Goal: Check status: Check status

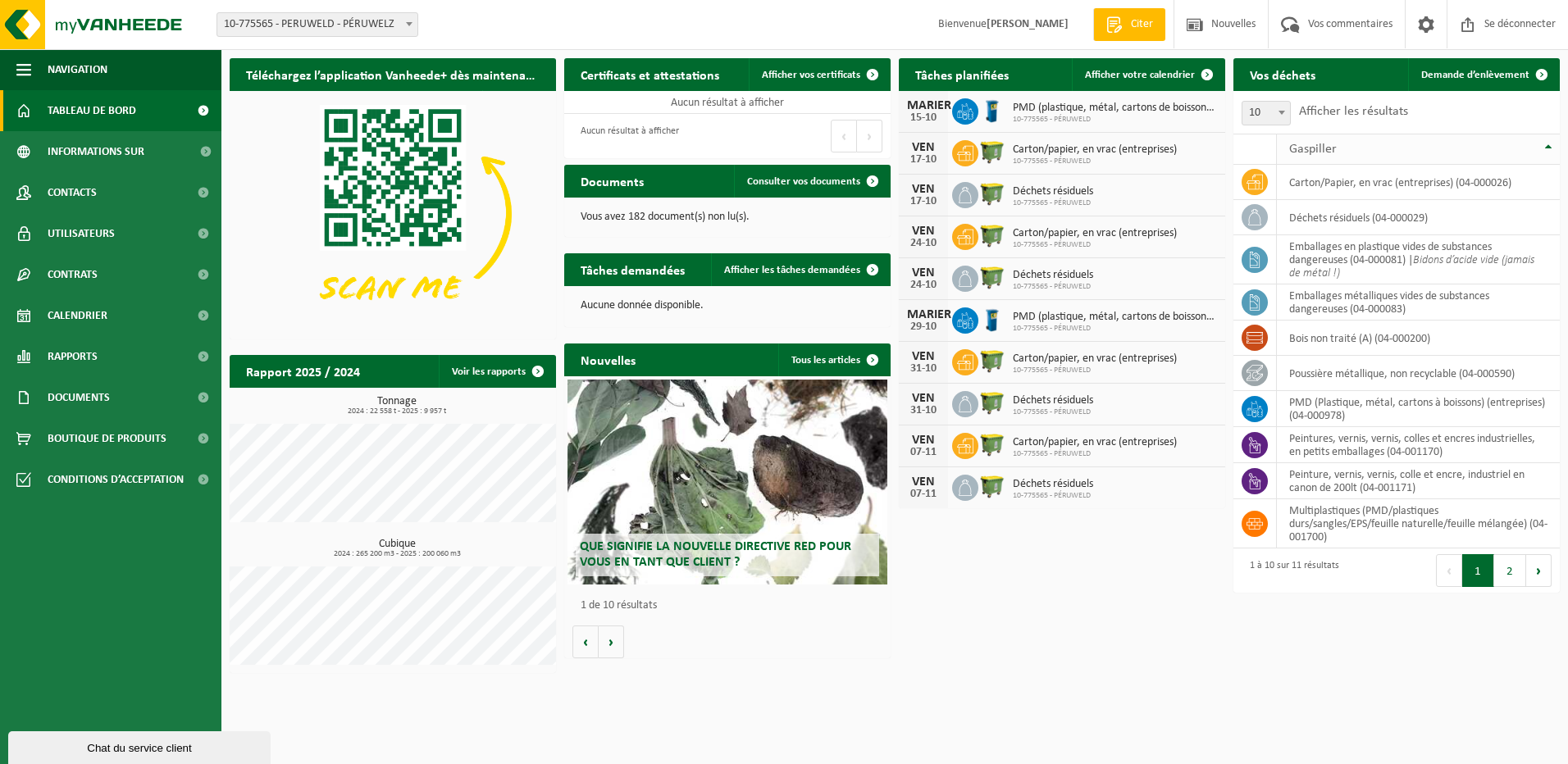
click at [1321, 150] on span "Gaspiller" at bounding box center [1313, 149] width 48 height 13
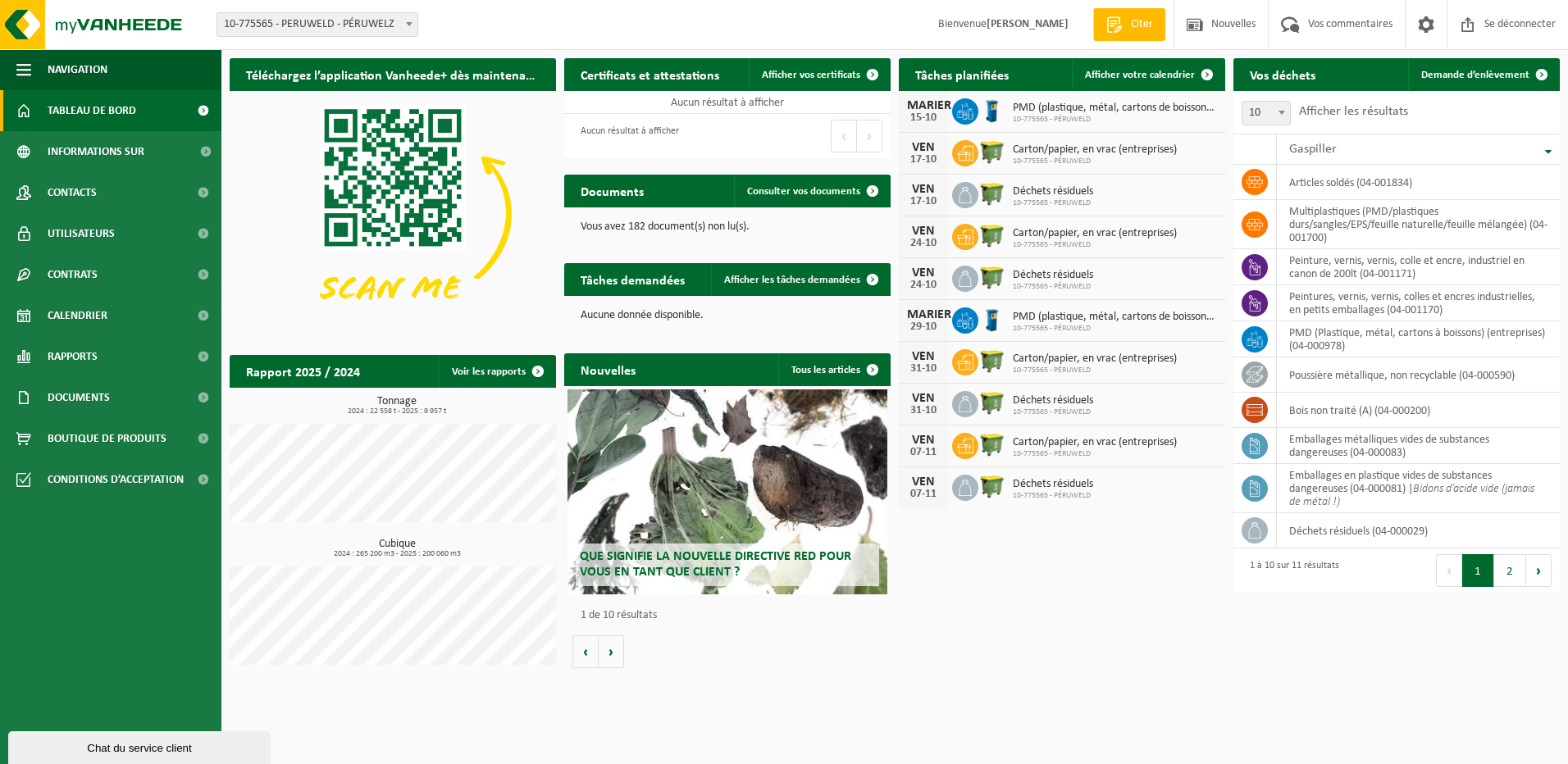
click at [1313, 111] on label "Afficher les résultats" at bounding box center [1354, 111] width 109 height 13
click at [1295, 100] on select "10 25 50 100" at bounding box center [1270, 99] width 50 height 1
click at [1264, 114] on span "10" at bounding box center [1266, 112] width 48 height 23
click at [1353, 107] on label "Afficher les résultats" at bounding box center [1354, 111] width 109 height 13
click at [1295, 100] on select "10 25 50 100" at bounding box center [1270, 99] width 50 height 1
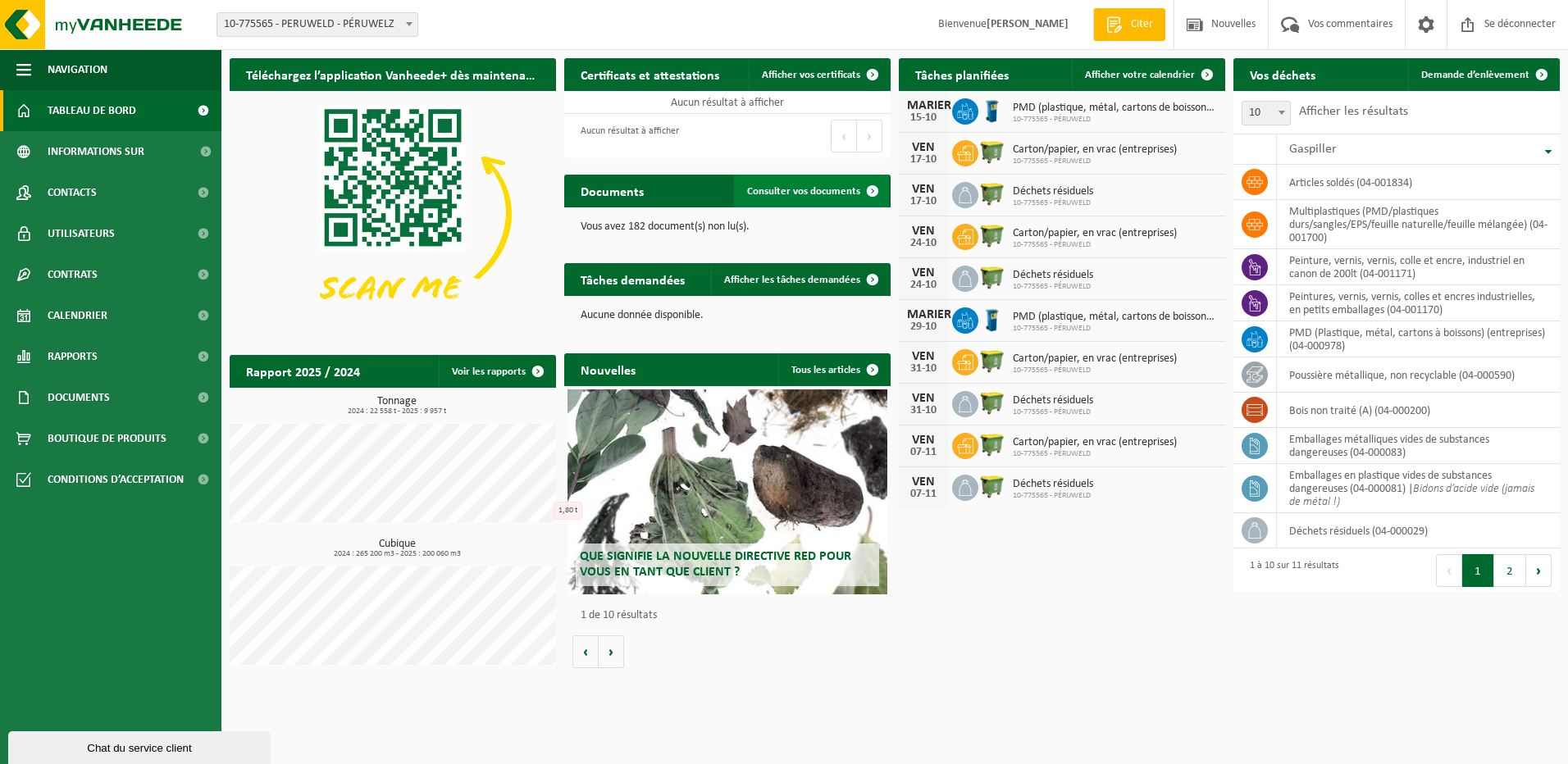
click at [812, 191] on span "Consulter vos documents" at bounding box center [804, 191] width 113 height 11
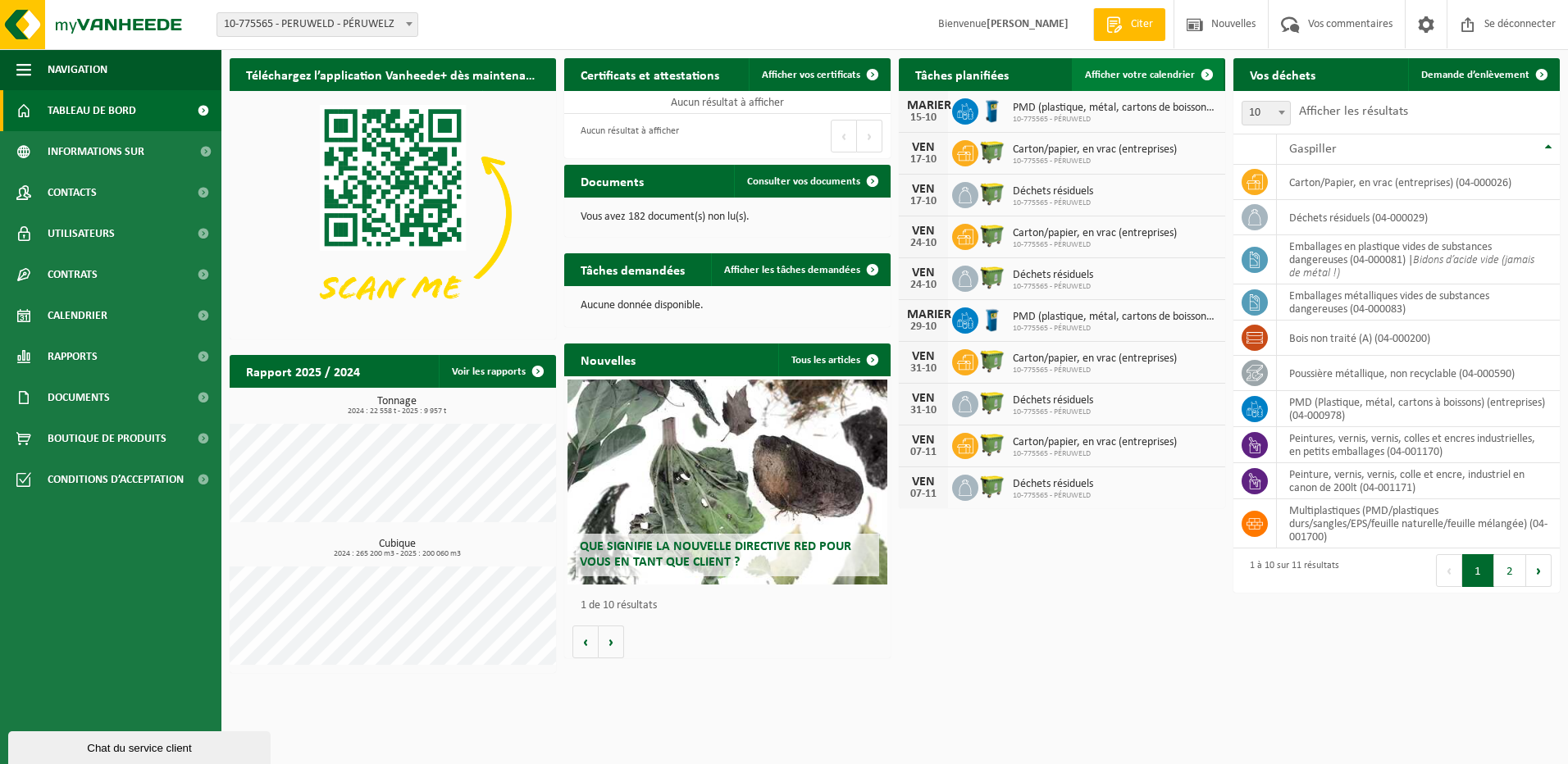
click at [1161, 73] on span "Afficher votre calendrier" at bounding box center [1139, 74] width 110 height 11
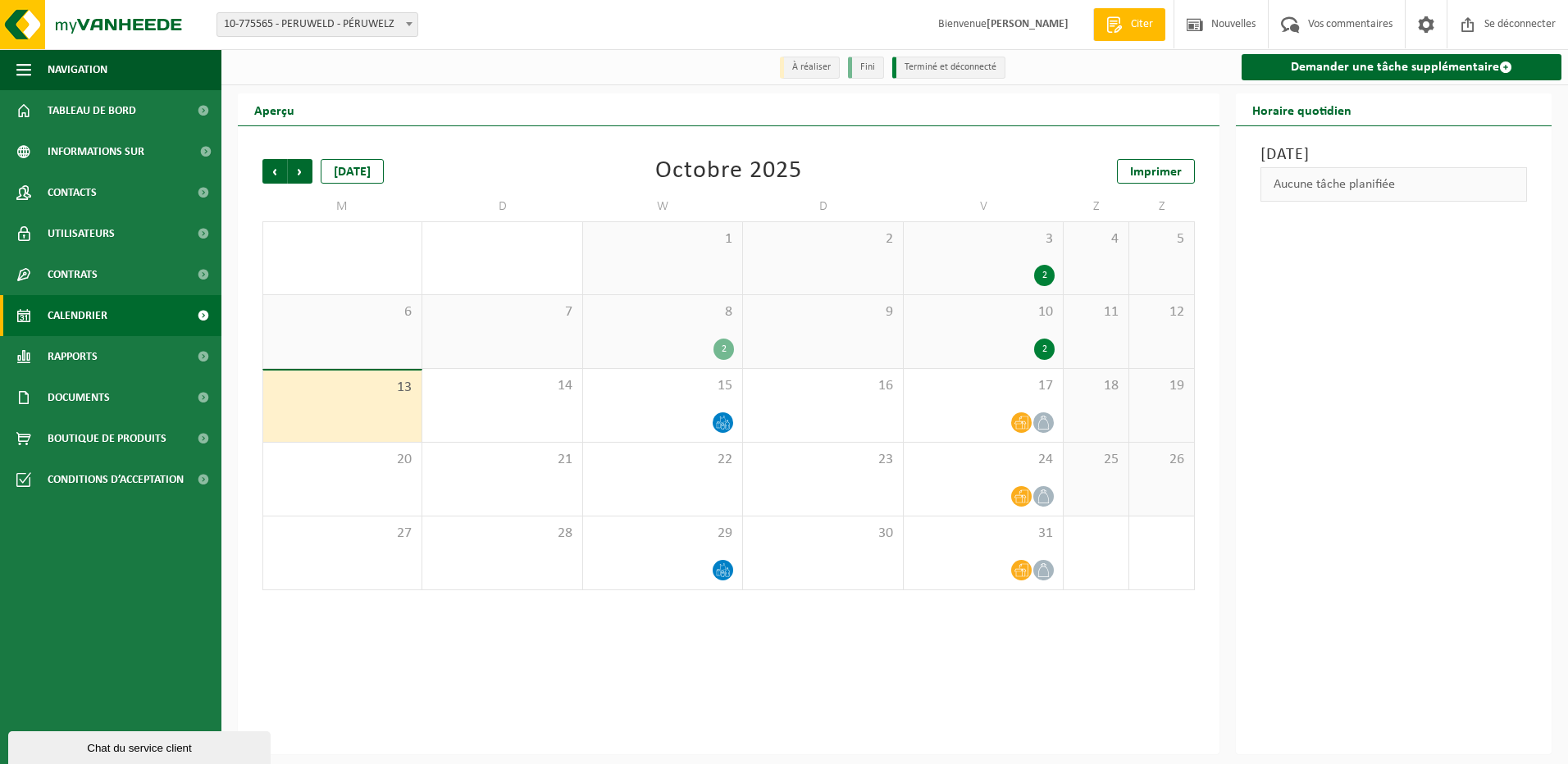
click at [719, 347] on div "2" at bounding box center [723, 348] width 21 height 21
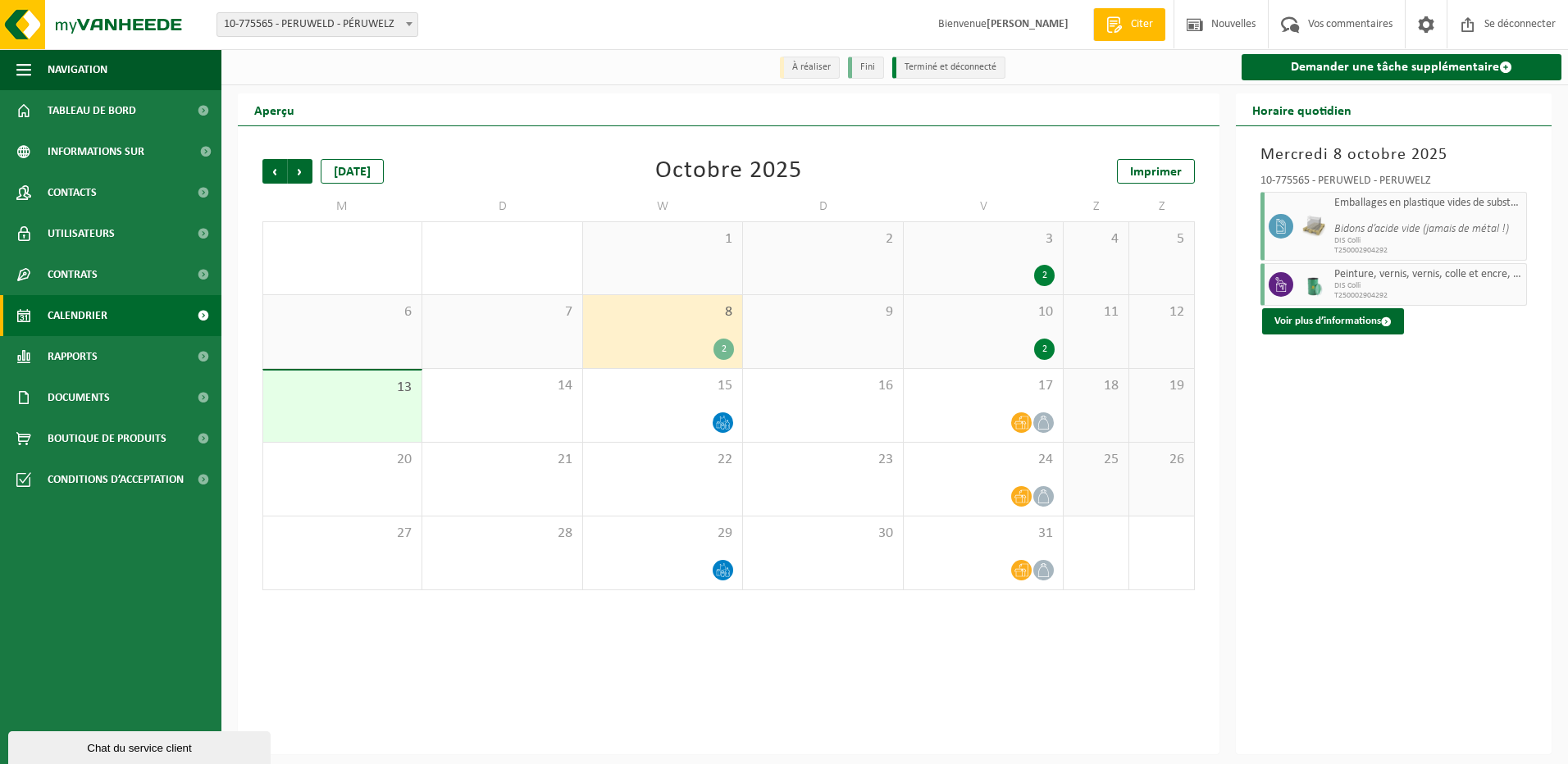
click at [1044, 349] on div "2" at bounding box center [1044, 348] width 21 height 21
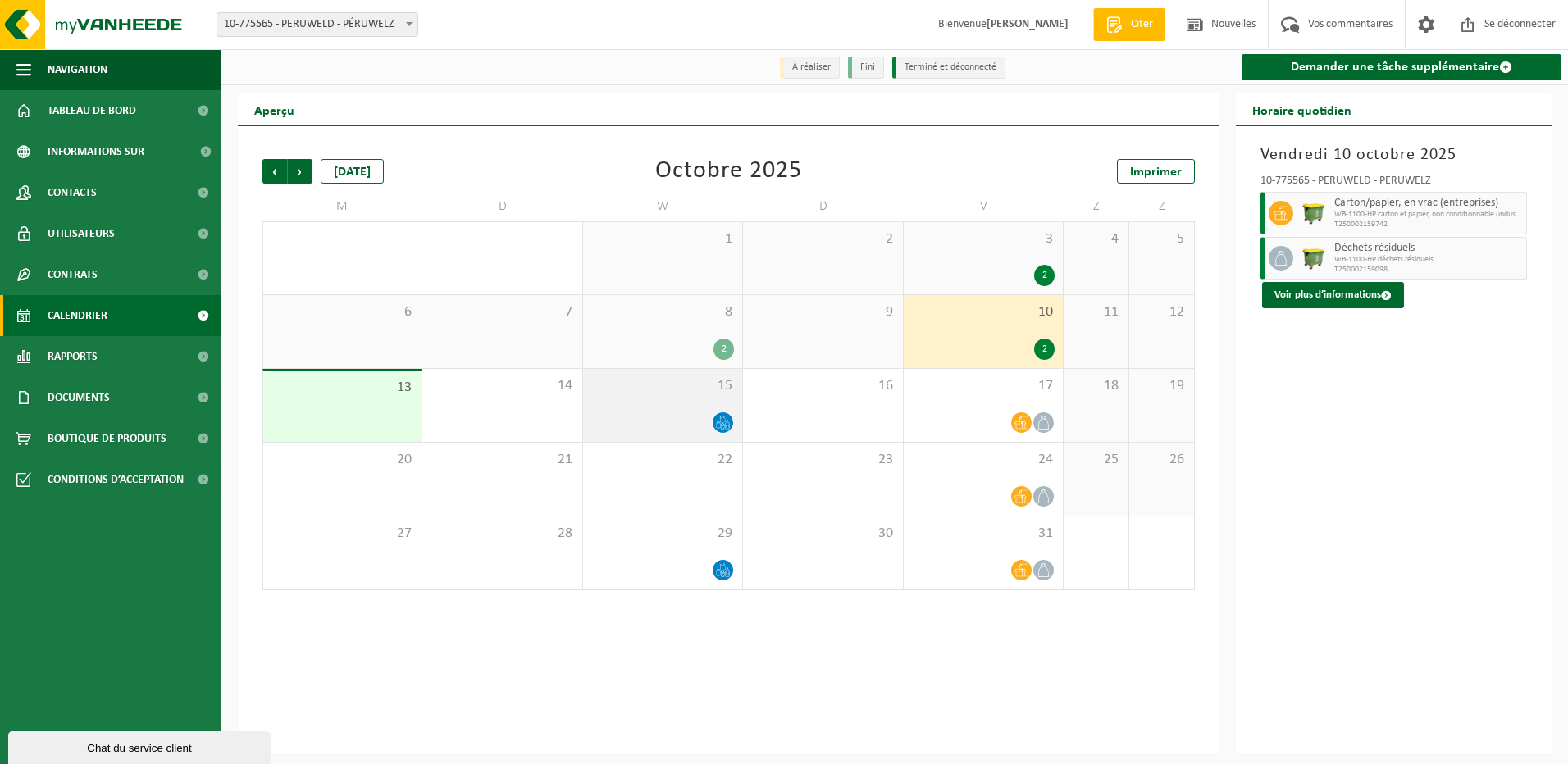
click at [720, 428] on icon at bounding box center [722, 423] width 14 height 14
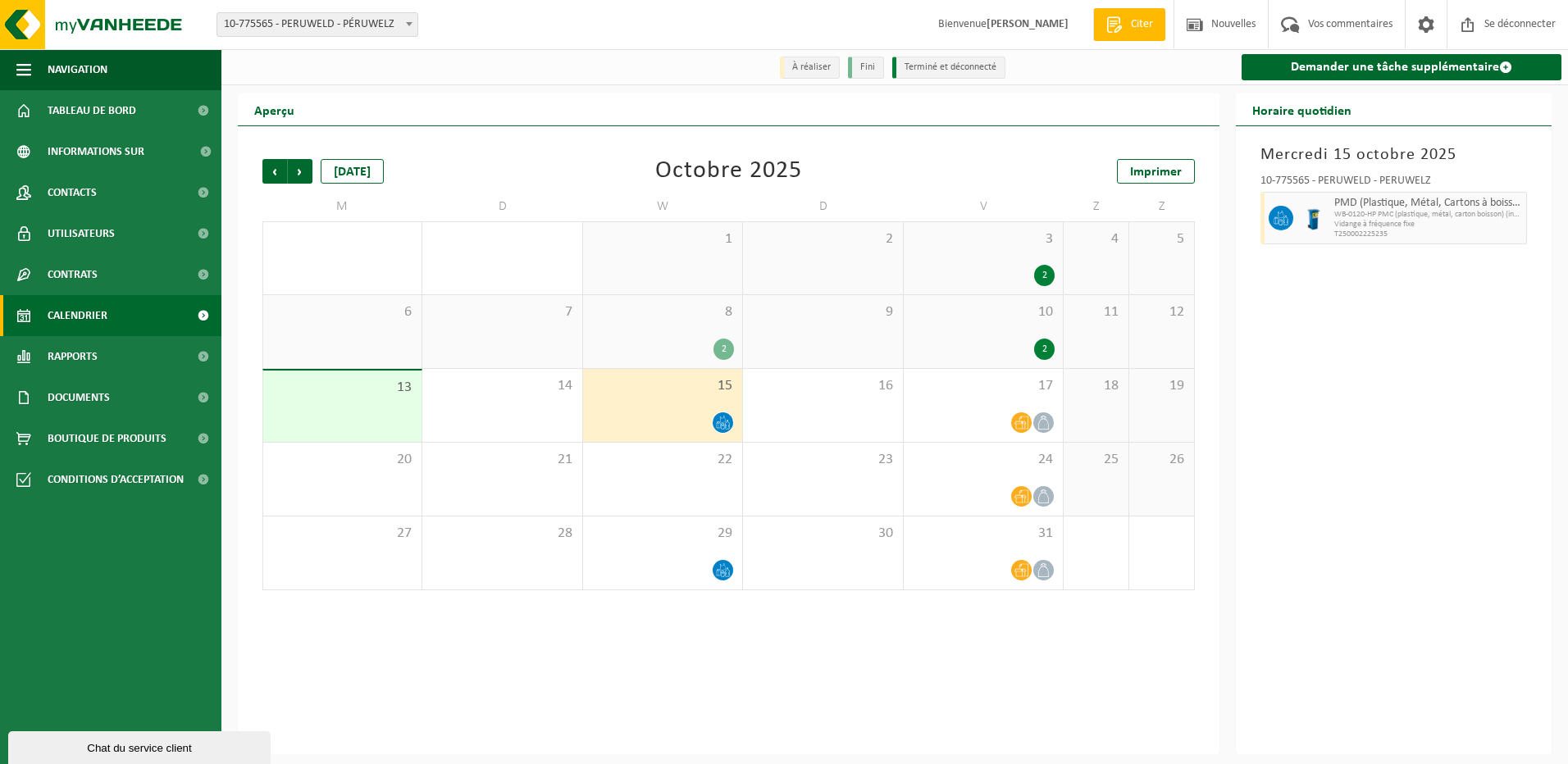
click at [720, 428] on icon at bounding box center [722, 423] width 14 height 14
